Goal: Transaction & Acquisition: Purchase product/service

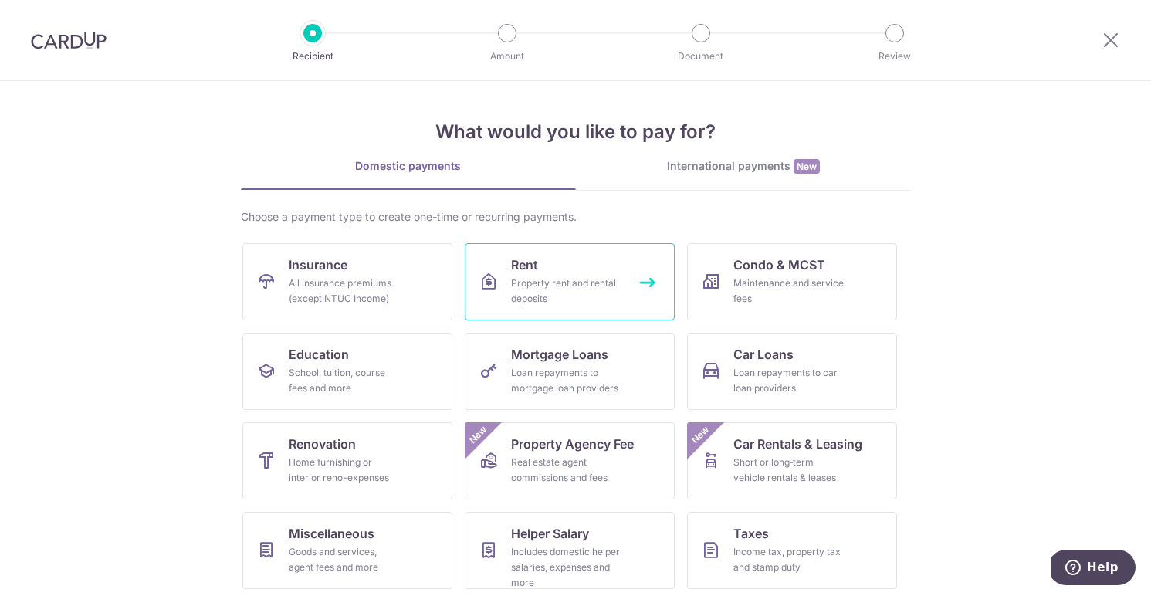
click at [554, 277] on div "Property rent and rental deposits" at bounding box center [566, 291] width 111 height 31
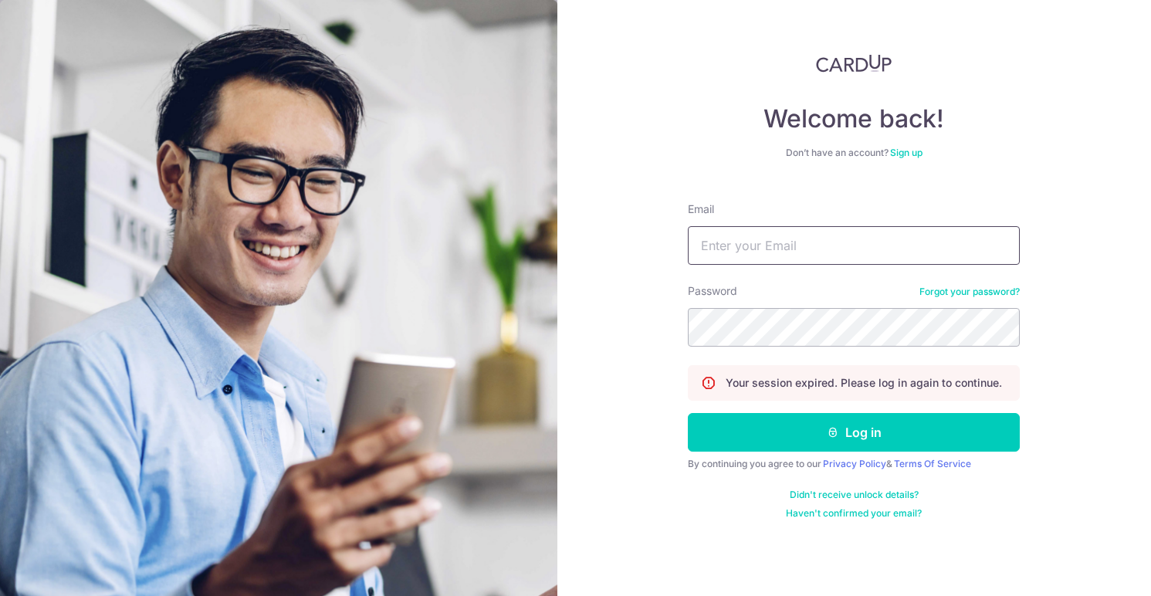
click at [755, 241] on input "Email" at bounding box center [854, 245] width 332 height 39
type input "j.tanterkelsen@gmail.com"
click at [846, 452] on form "Email j.tanterkelsen@gmail.com Password Forgot your password? Your session expi…" at bounding box center [854, 355] width 332 height 330
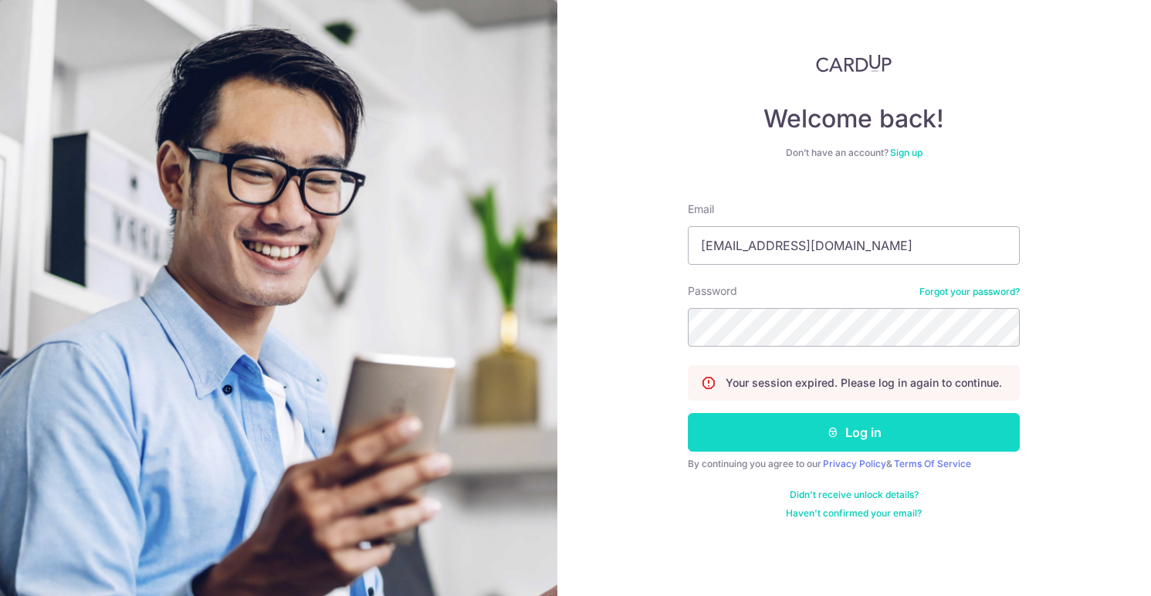
click at [846, 440] on button "Log in" at bounding box center [854, 432] width 332 height 39
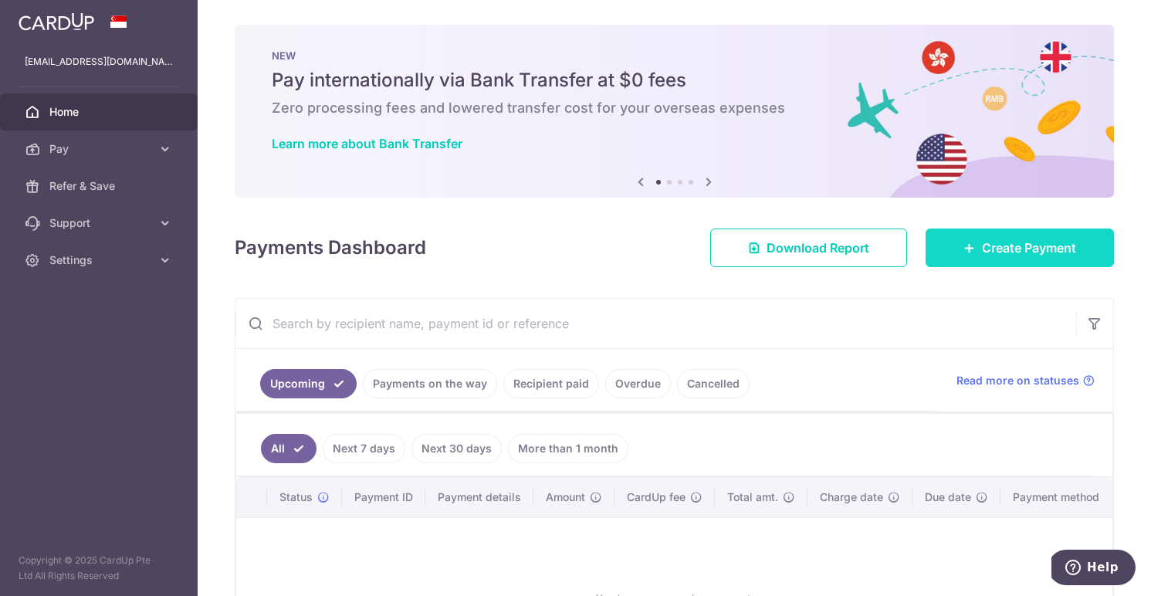
click at [982, 244] on span "Create Payment" at bounding box center [1029, 248] width 94 height 19
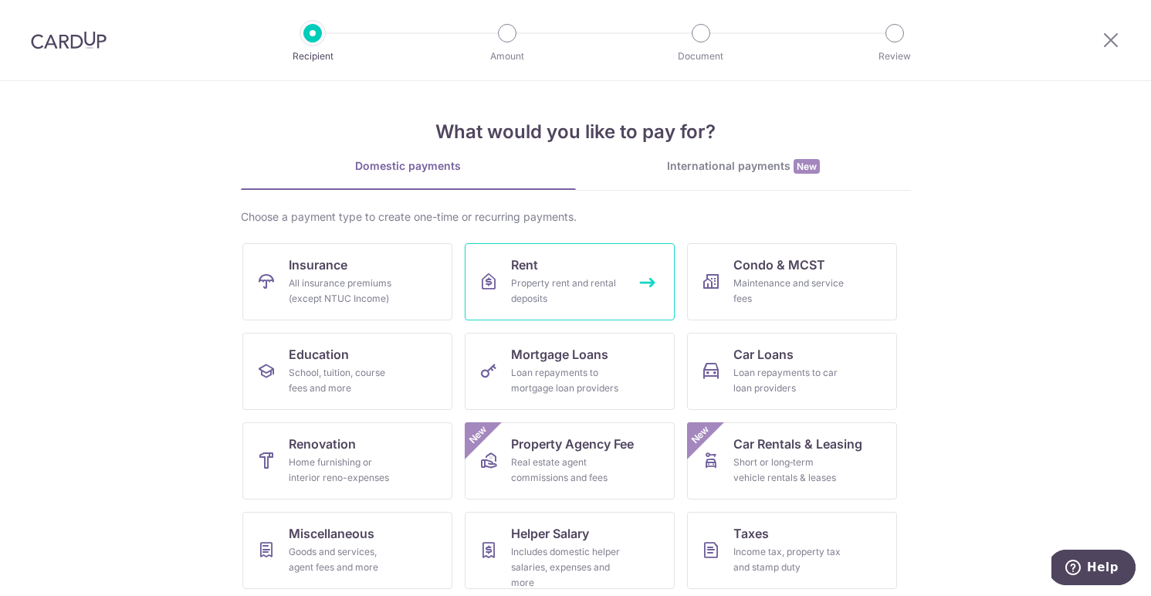
click at [526, 270] on span "Rent" at bounding box center [524, 265] width 27 height 19
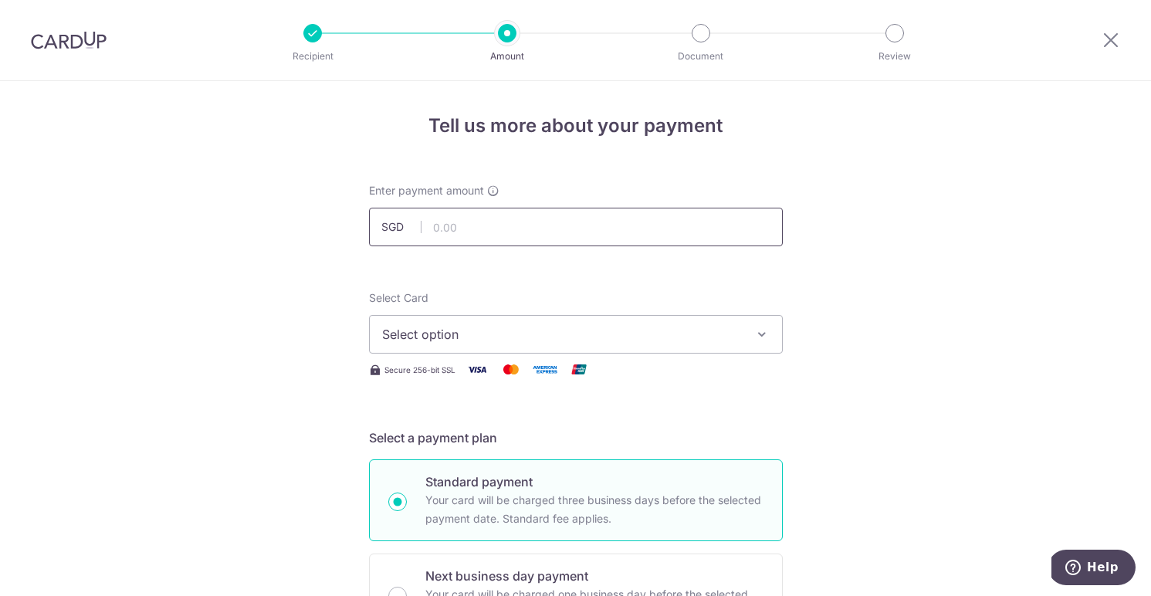
click at [508, 227] on input "text" at bounding box center [576, 227] width 414 height 39
type input "9,500.00"
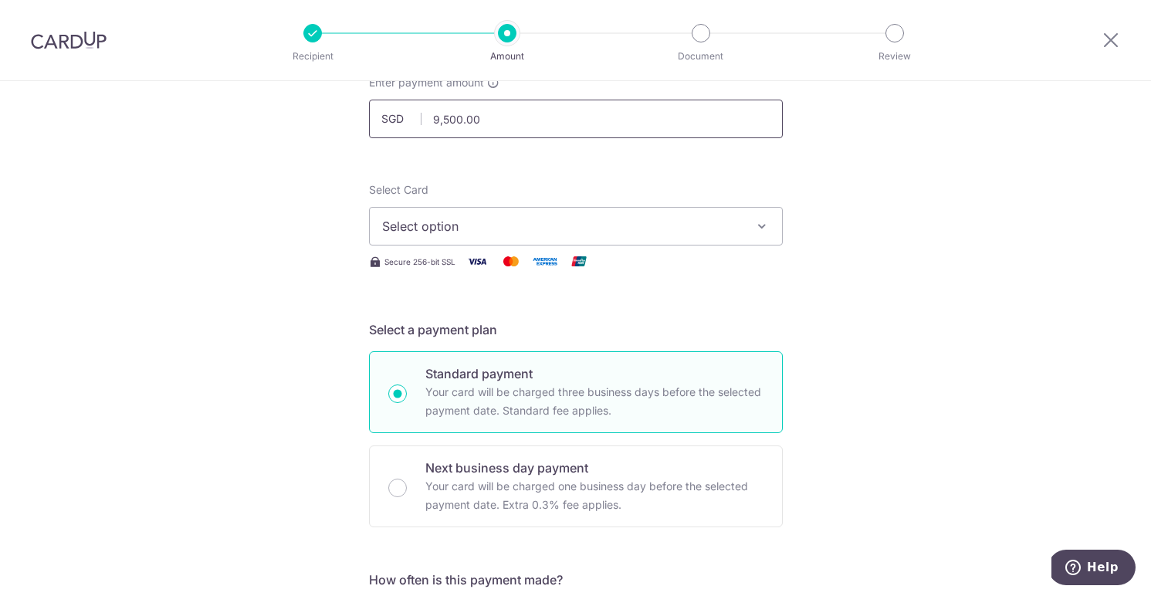
scroll to position [145, 0]
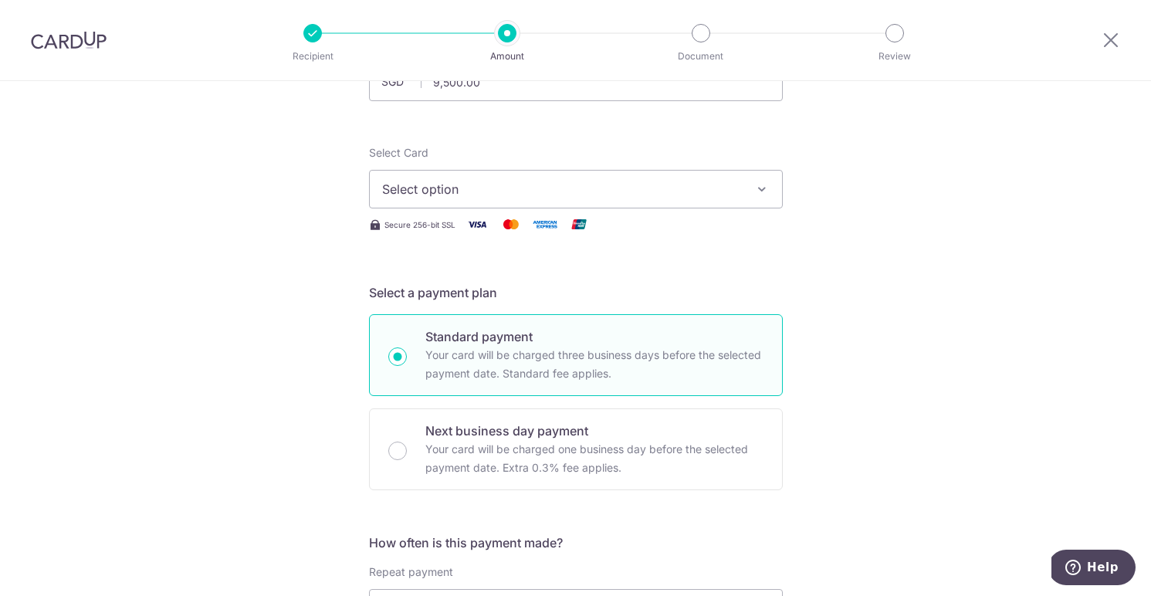
click at [491, 186] on span "Select option" at bounding box center [562, 189] width 360 height 19
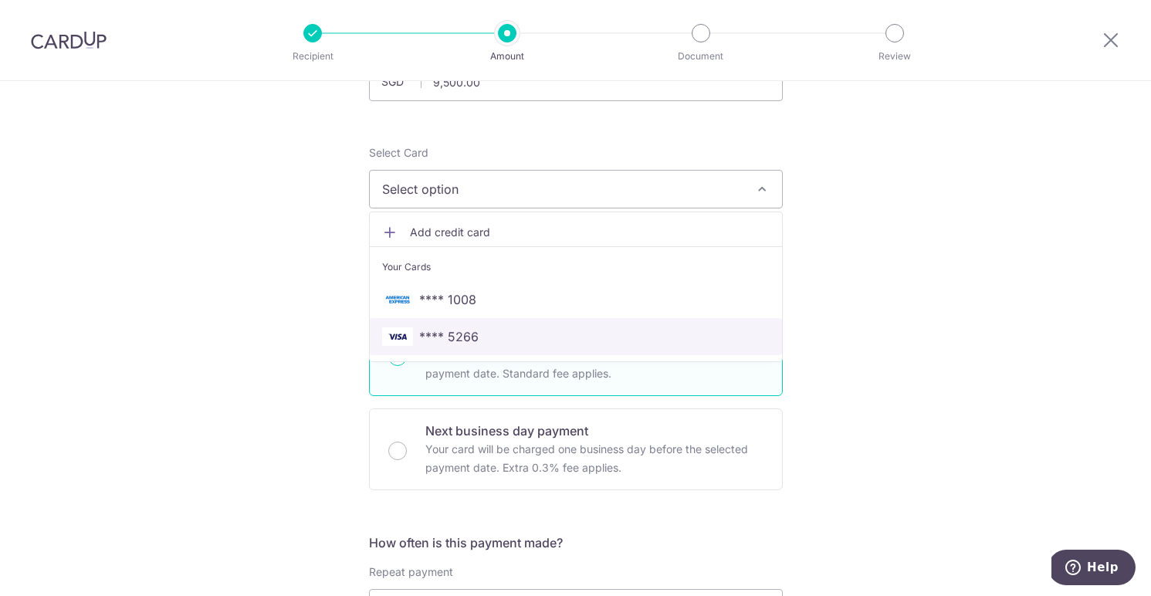
click at [531, 334] on span "**** 5266" at bounding box center [576, 336] width 388 height 19
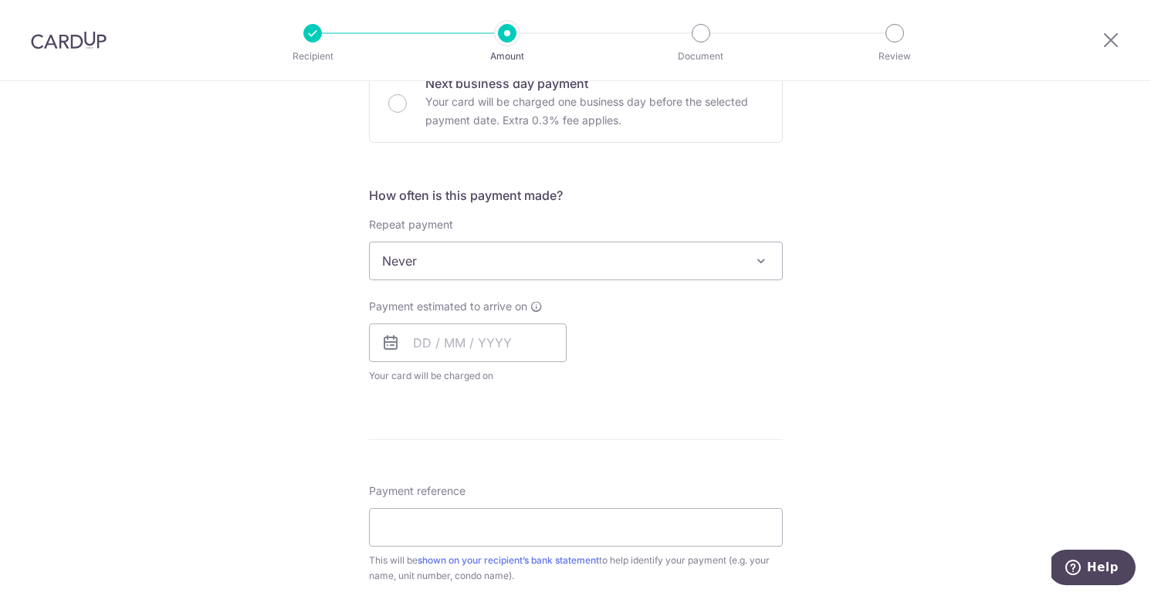
scroll to position [544, 0]
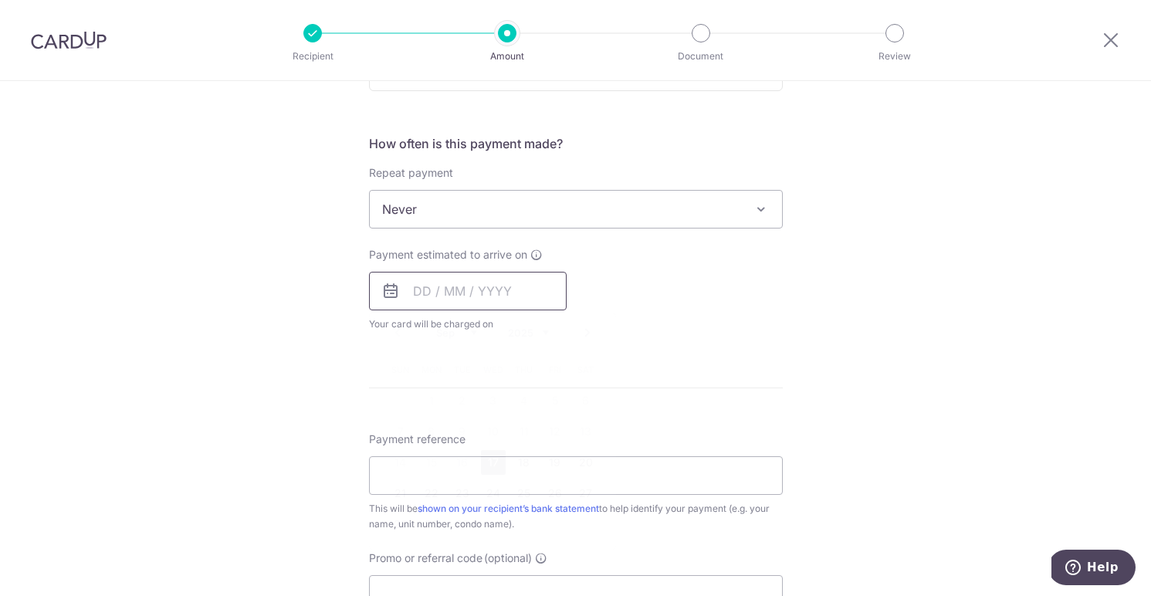
click at [476, 298] on input "text" at bounding box center [468, 291] width 198 height 39
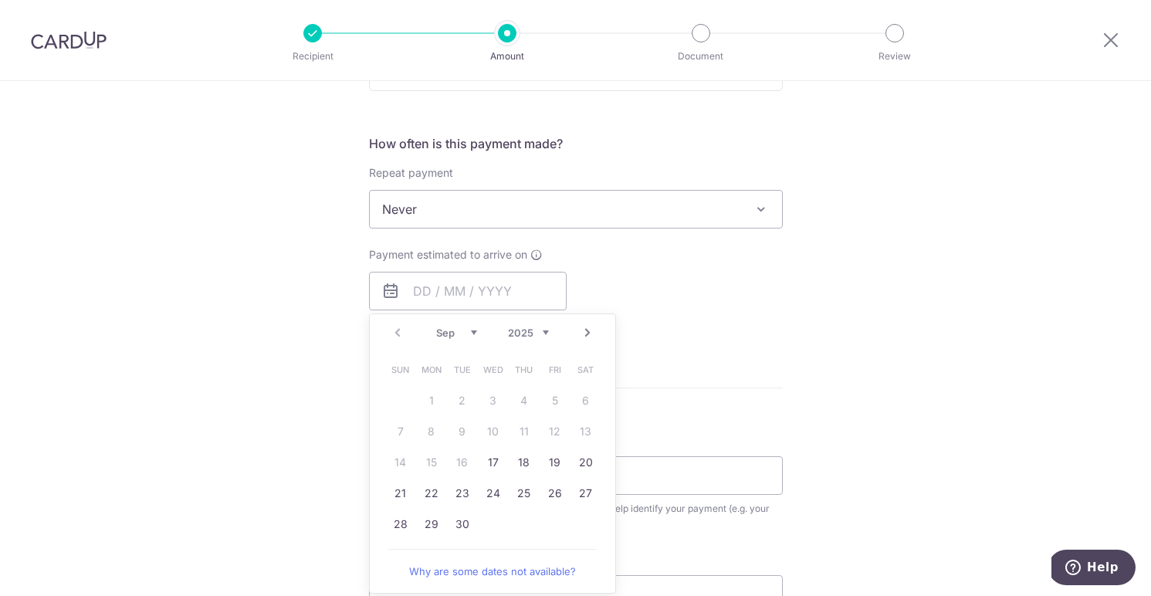
click at [875, 260] on div "Tell us more about your payment Enter payment amount SGD 9,500.00 9500.00 Selec…" at bounding box center [575, 235] width 1151 height 1397
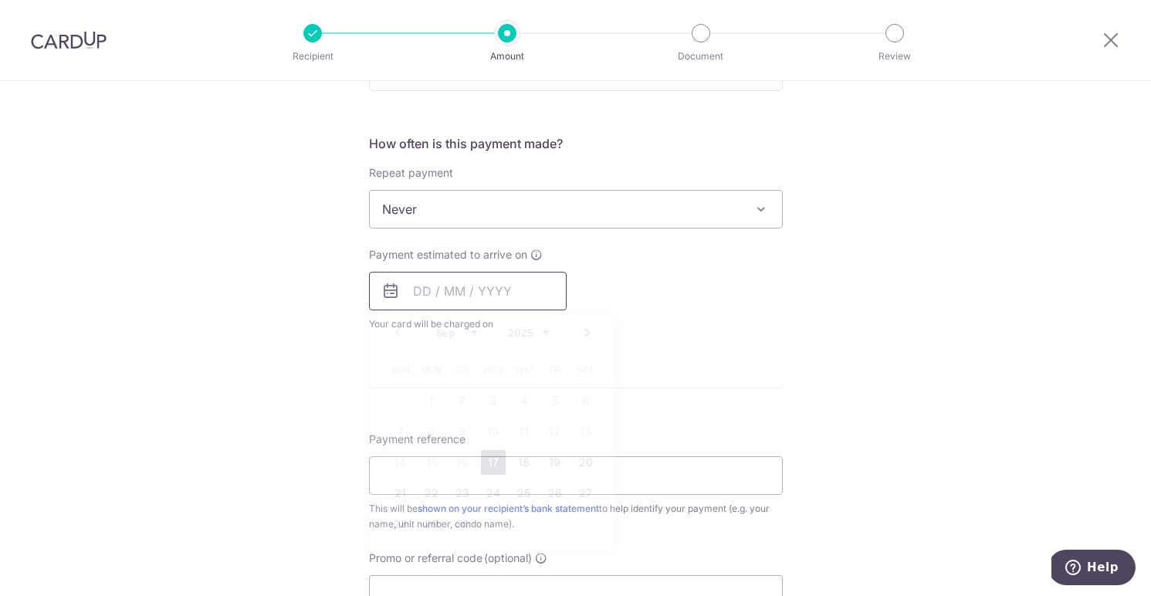
click at [517, 283] on input "text" at bounding box center [468, 291] width 198 height 39
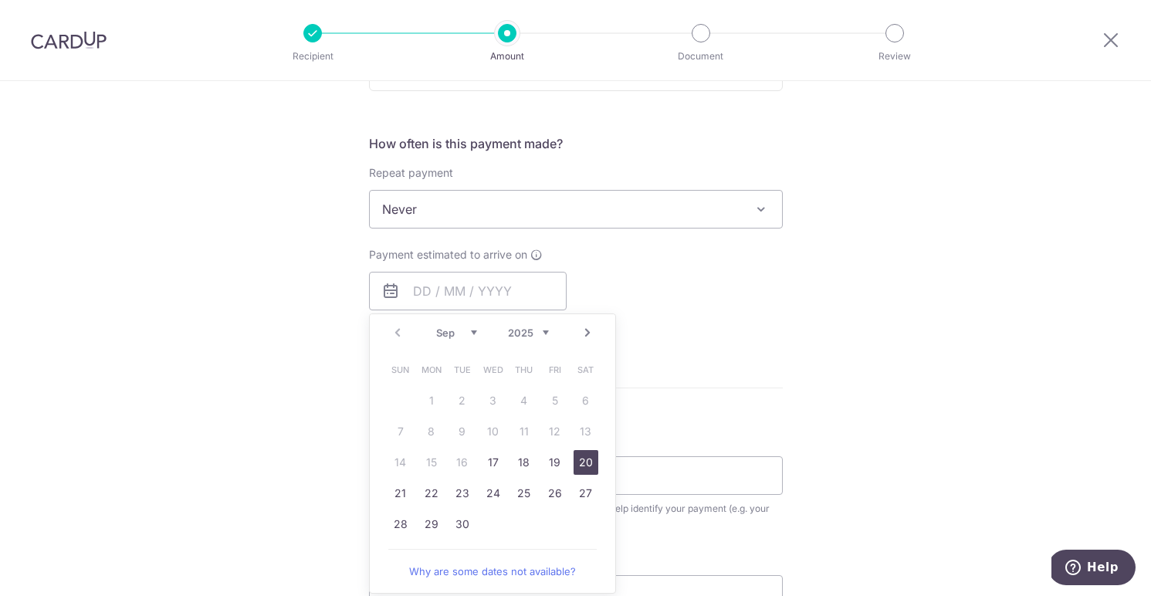
click at [587, 468] on link "20" at bounding box center [586, 462] width 25 height 25
type input "20/09/2025"
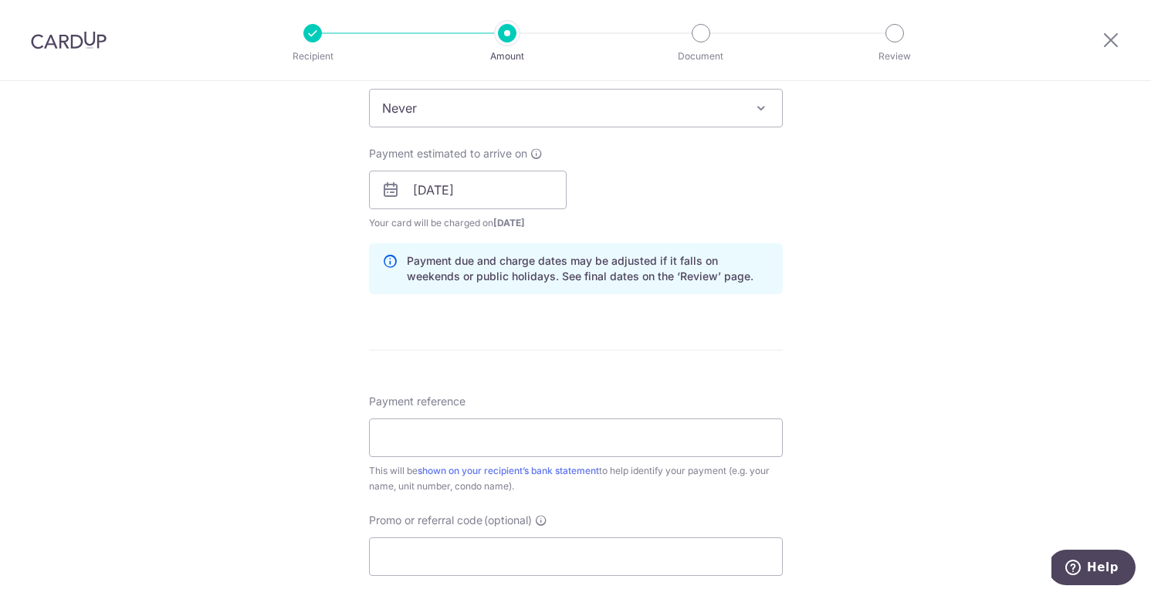
scroll to position [656, 0]
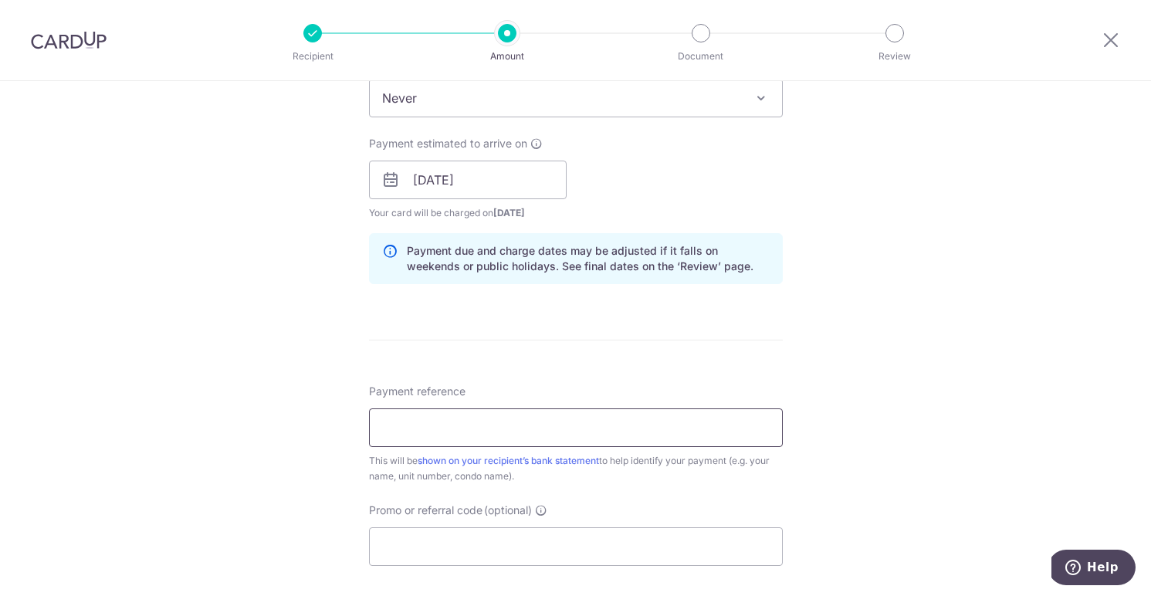
click at [514, 416] on input "Payment reference" at bounding box center [576, 428] width 414 height 39
type input "Unit 0424 TanTerkelsen"
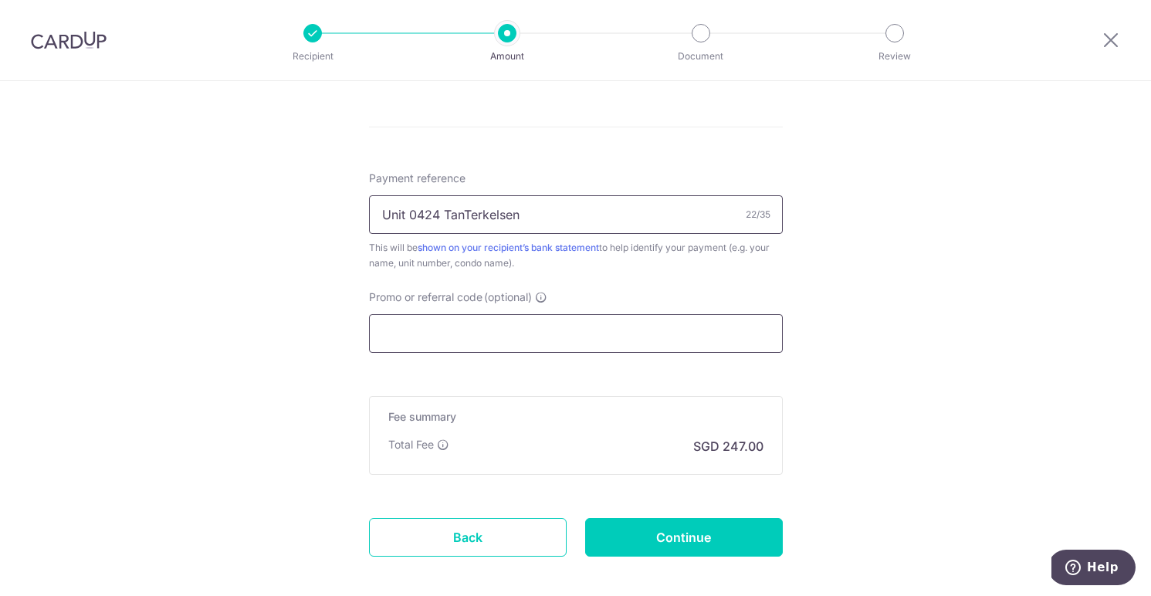
scroll to position [945, 0]
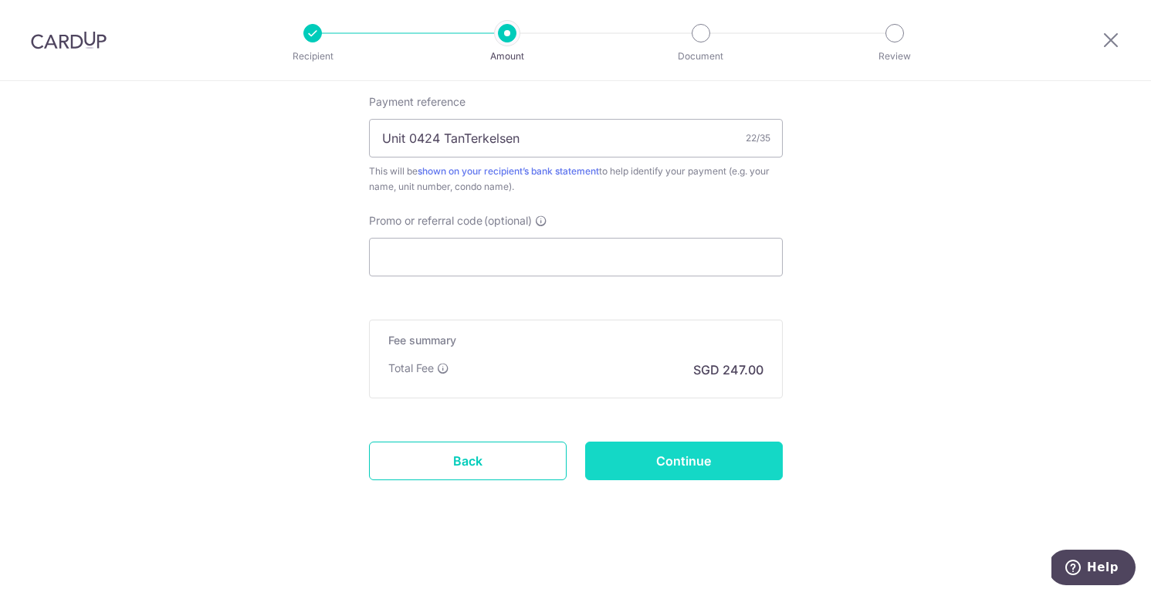
click at [689, 466] on input "Continue" at bounding box center [684, 461] width 198 height 39
type input "Create Schedule"
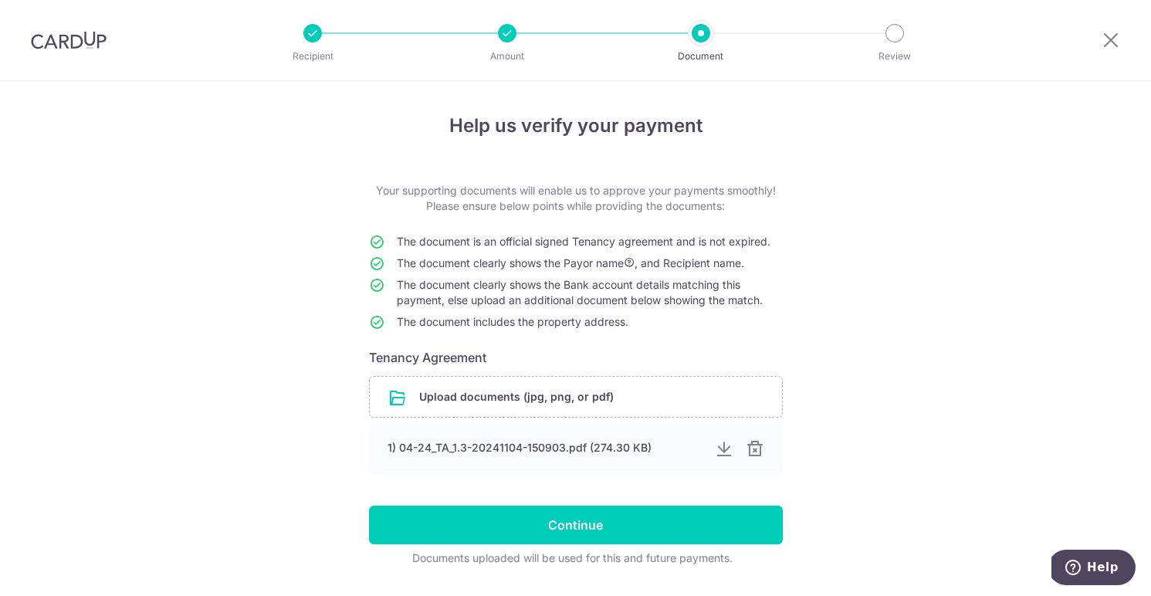
scroll to position [42, 0]
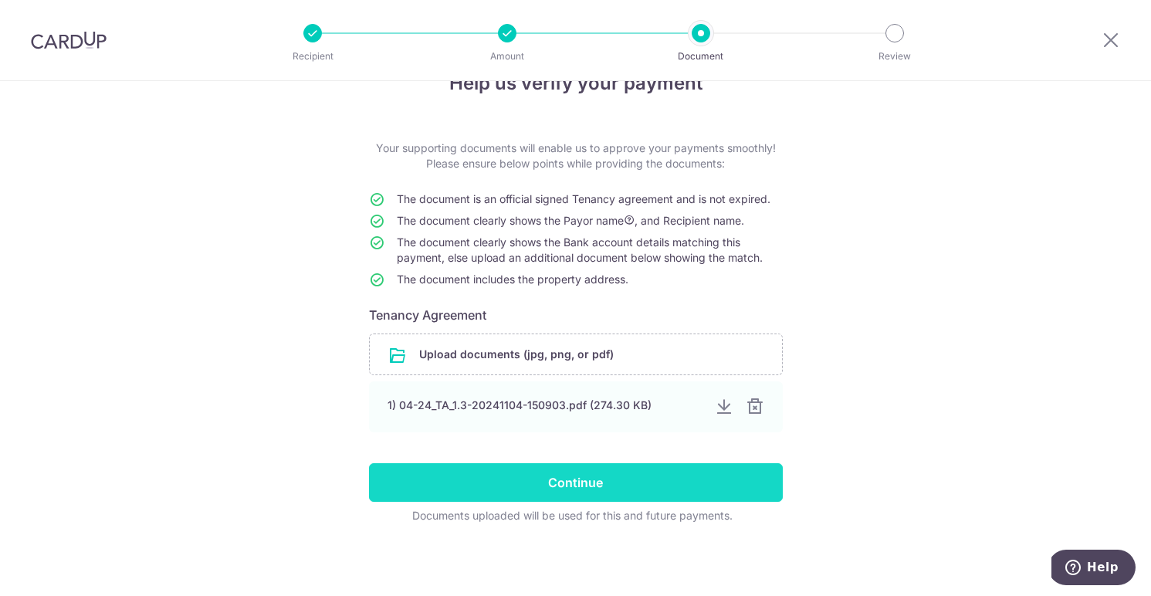
click at [623, 486] on input "Continue" at bounding box center [576, 482] width 414 height 39
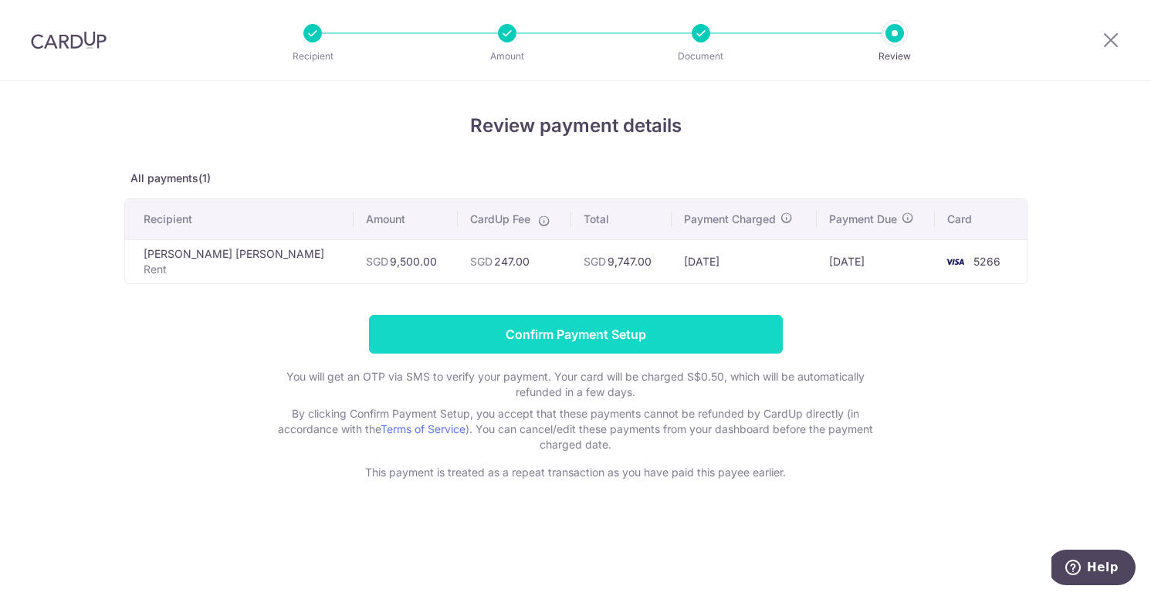
click at [617, 342] on input "Confirm Payment Setup" at bounding box center [576, 334] width 414 height 39
